Goal: Navigation & Orientation: Understand site structure

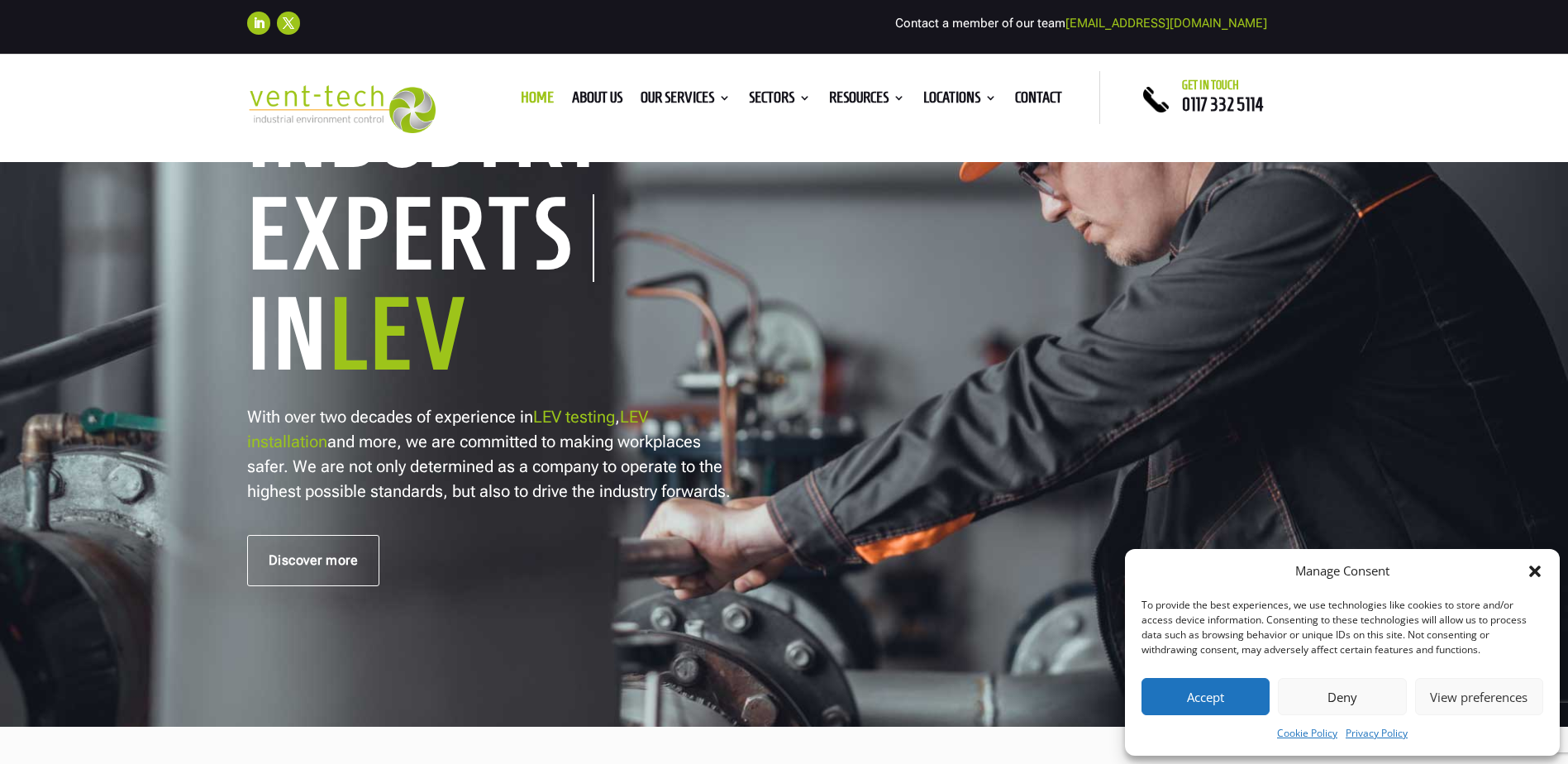
scroll to position [413, 0]
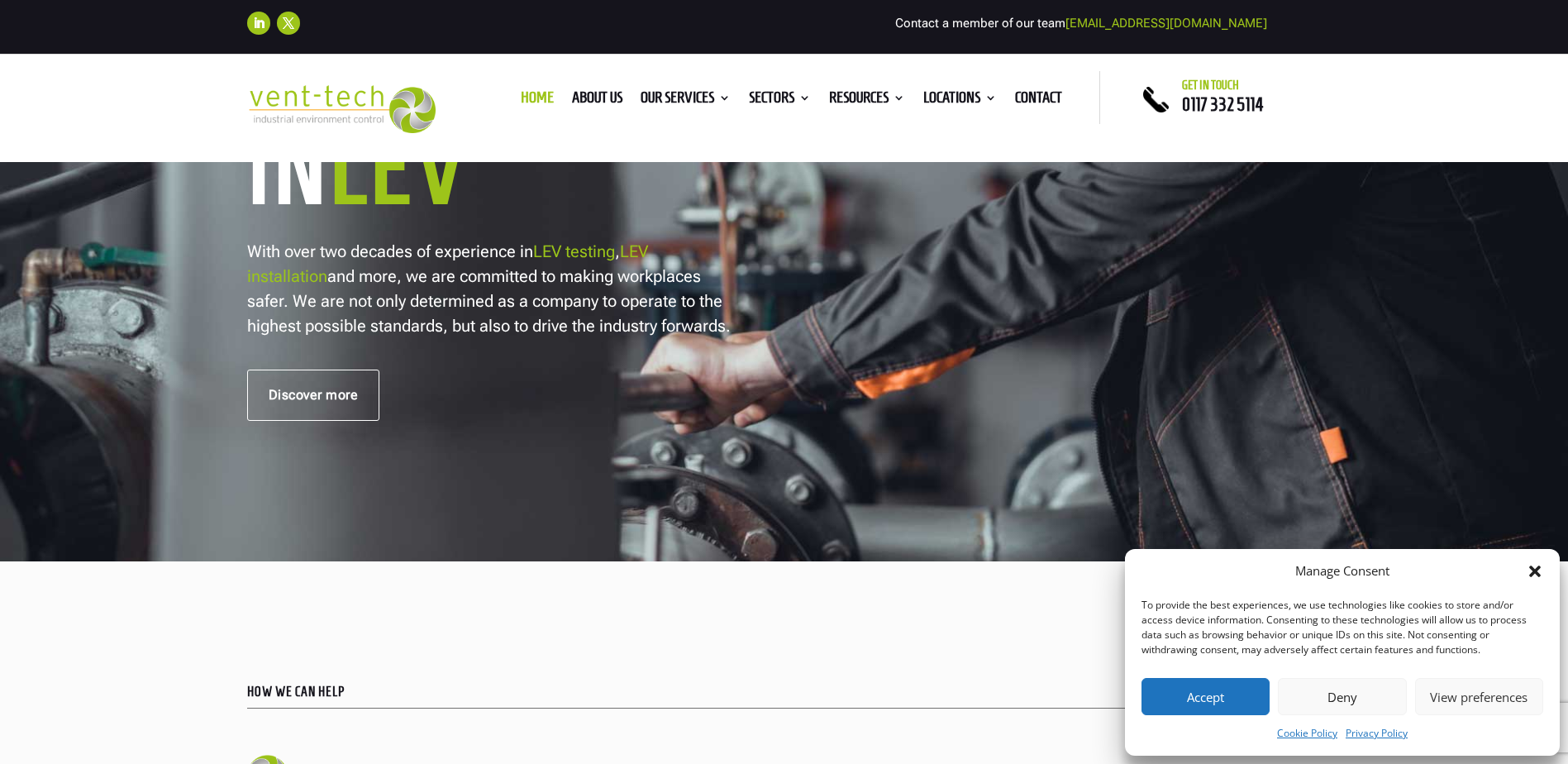
click at [1205, 700] on button "Accept" at bounding box center [1206, 696] width 128 height 37
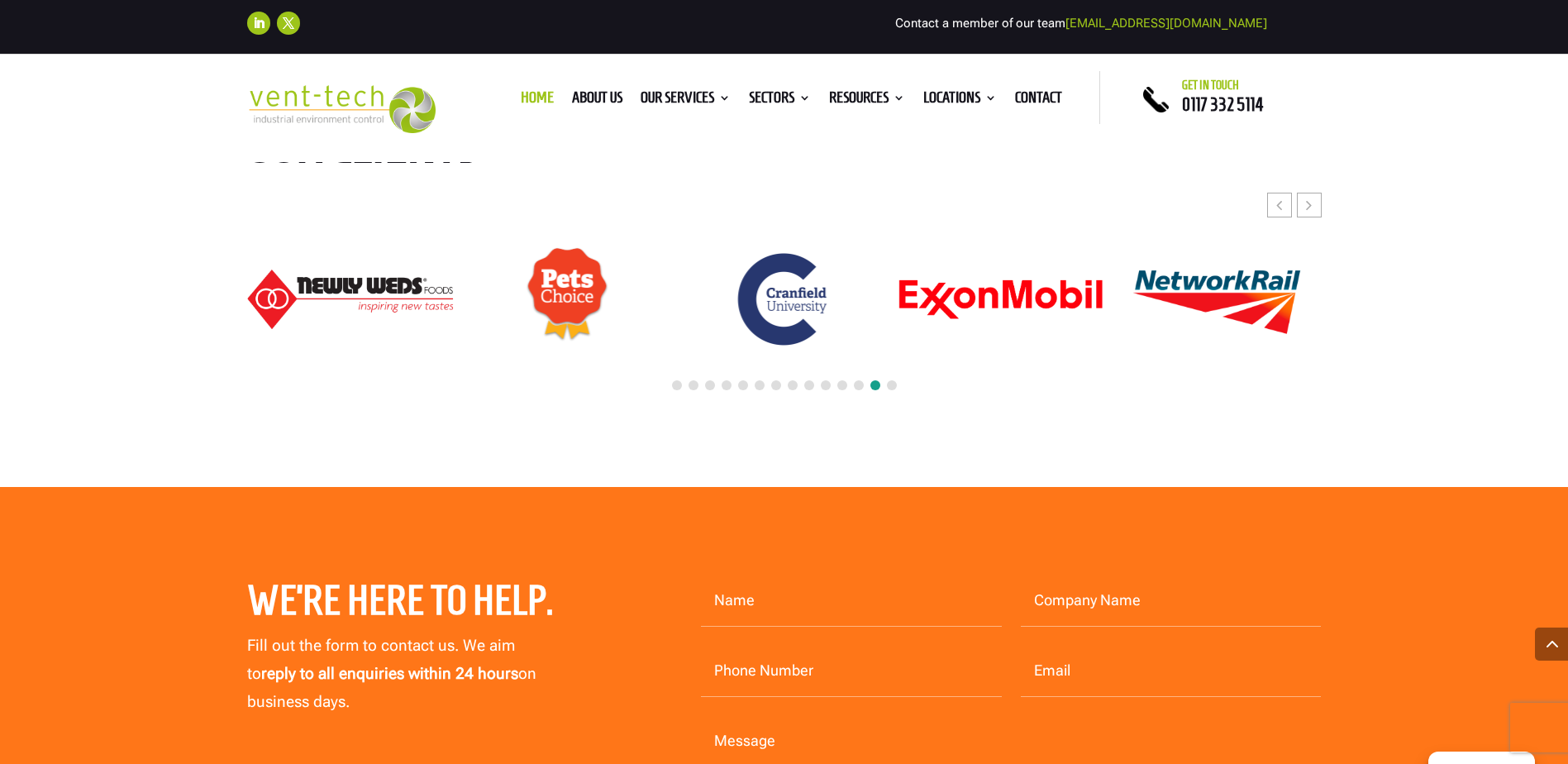
scroll to position [7442, 0]
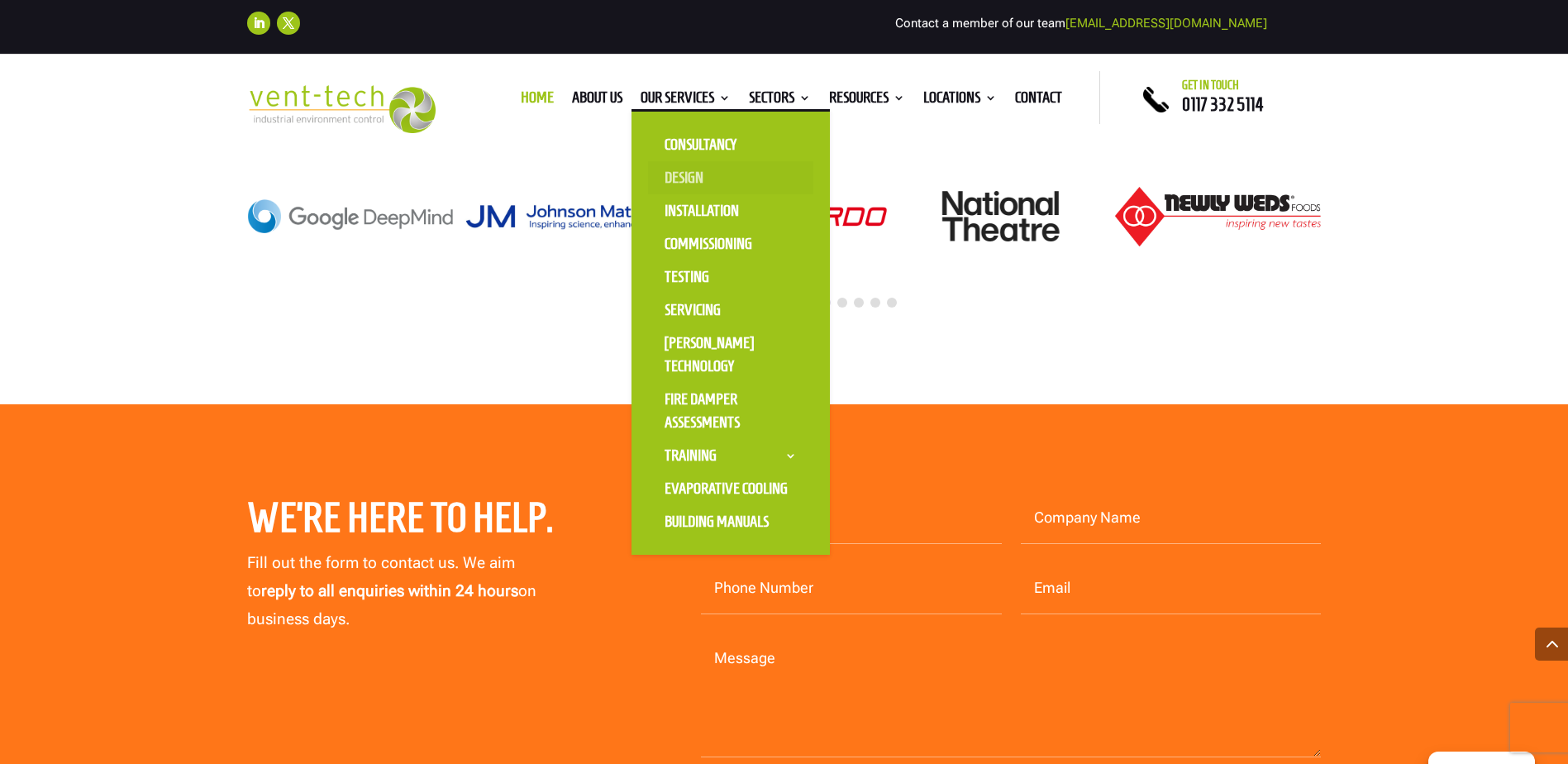
click at [679, 174] on link "Design" at bounding box center [730, 178] width 165 height 33
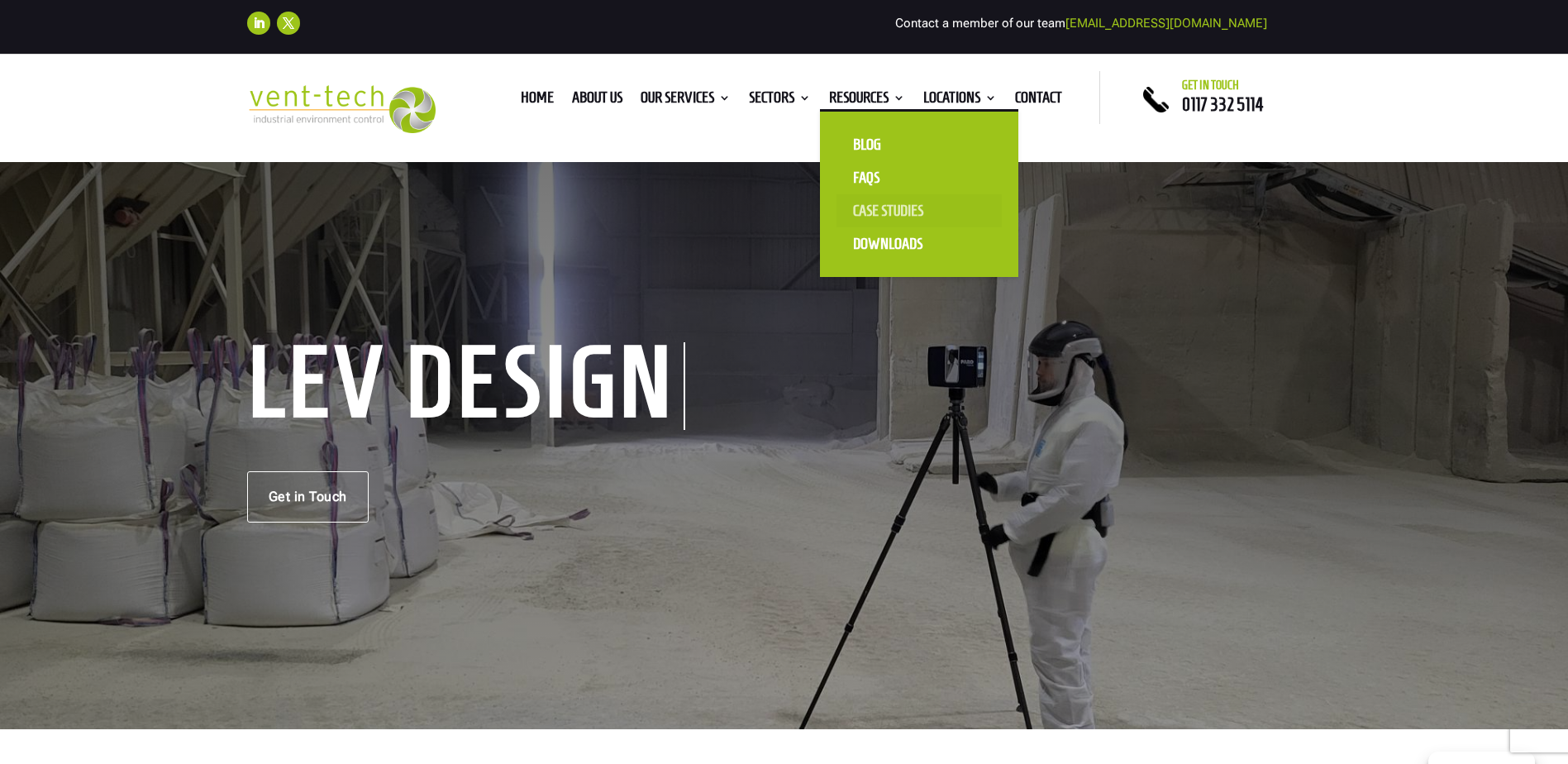
click at [875, 213] on link "Case Studies" at bounding box center [919, 211] width 165 height 33
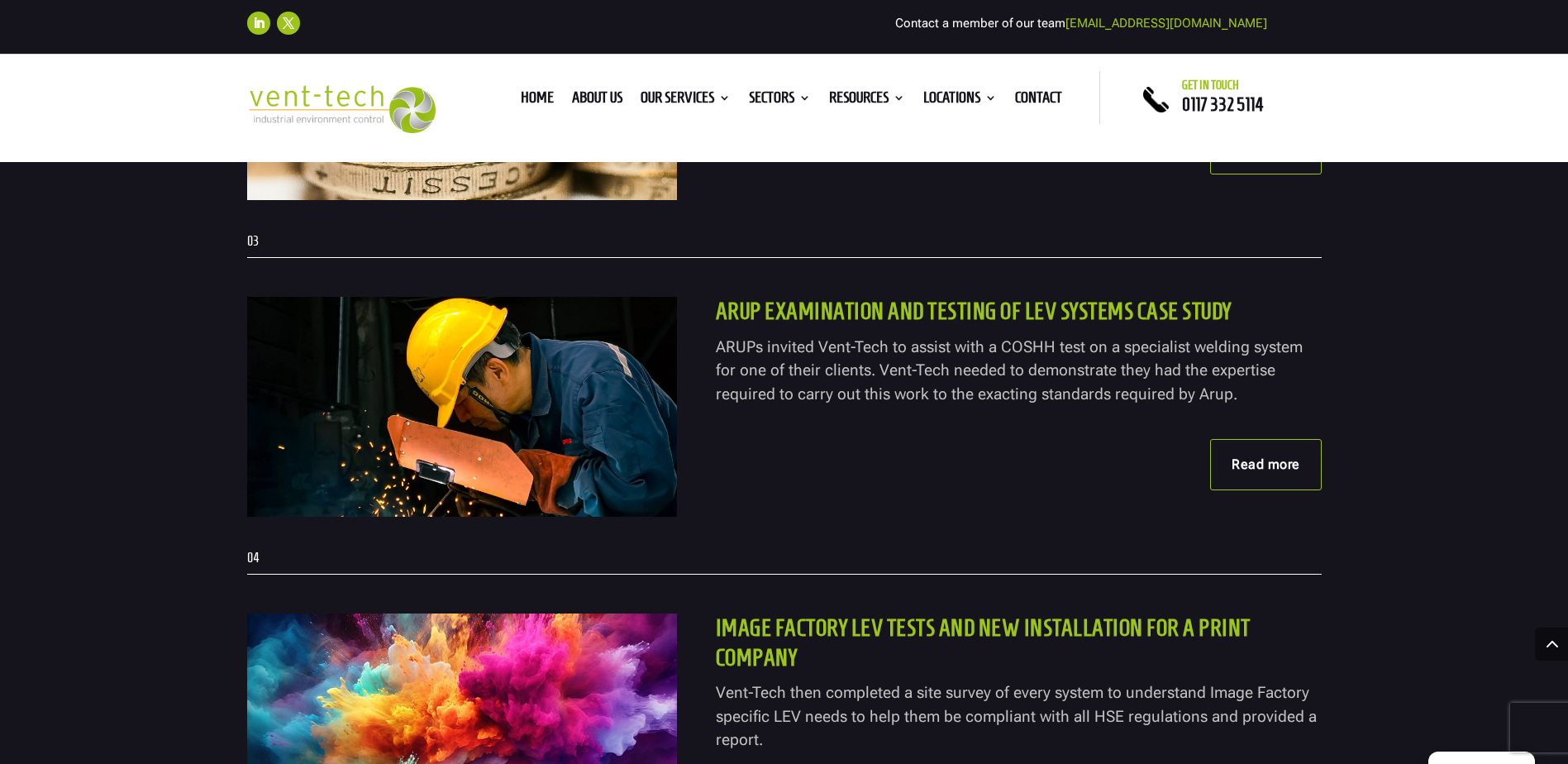
scroll to position [661, 0]
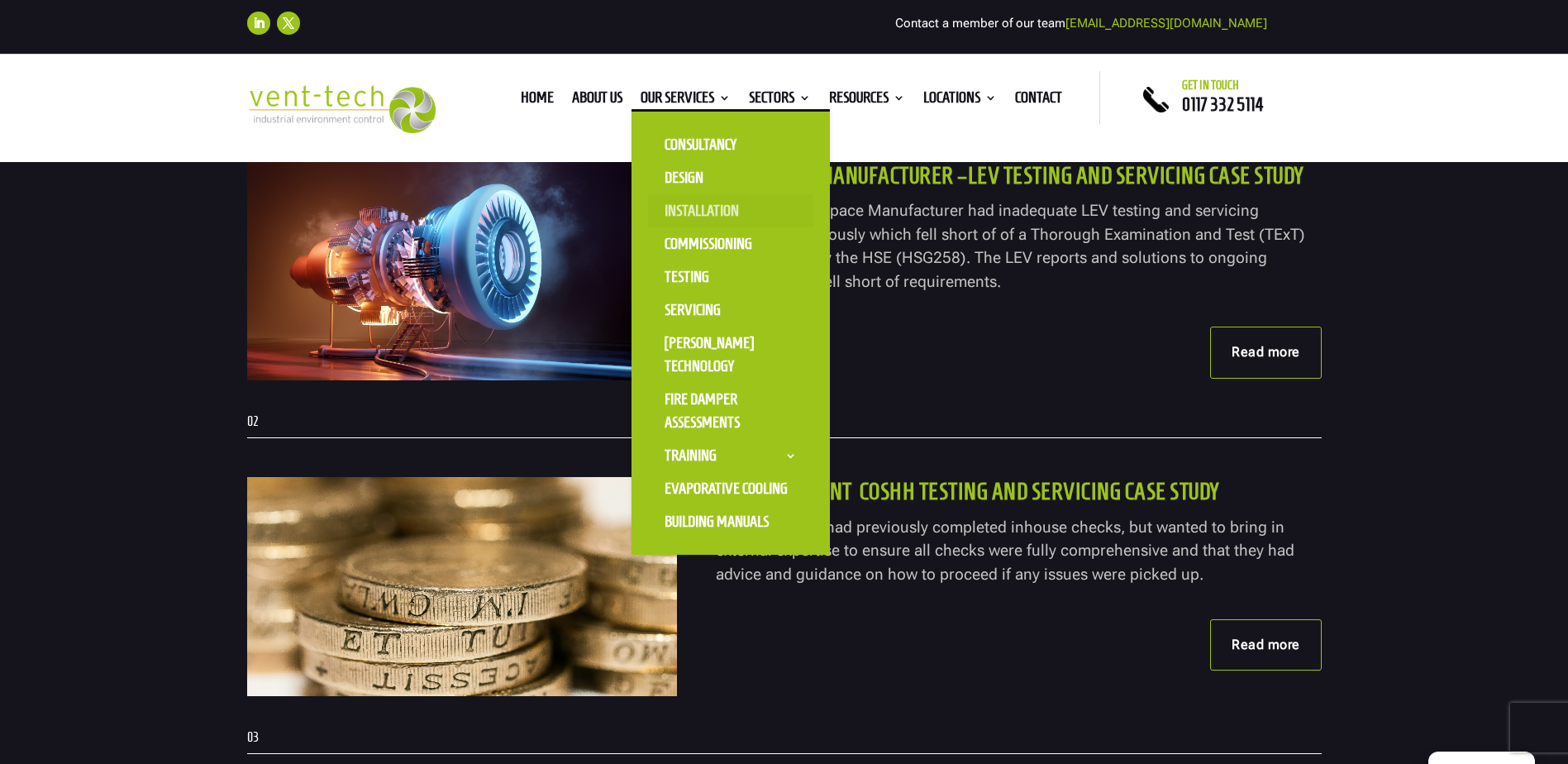
click at [695, 211] on link "Installation" at bounding box center [730, 211] width 165 height 33
